Goal: Go to known website: Access a specific website the user already knows

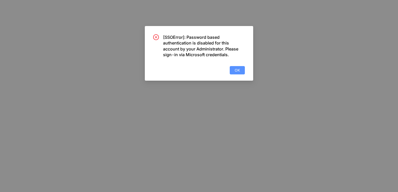
click at [238, 71] on span "OK" at bounding box center [237, 71] width 5 height 6
